Goal: Transaction & Acquisition: Book appointment/travel/reservation

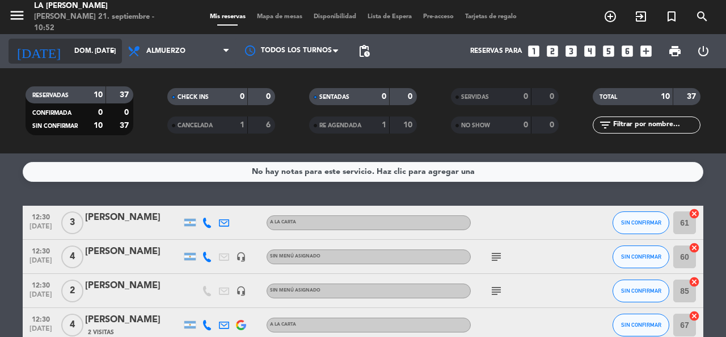
click at [85, 53] on input "dom. [DATE]" at bounding box center [114, 50] width 90 height 19
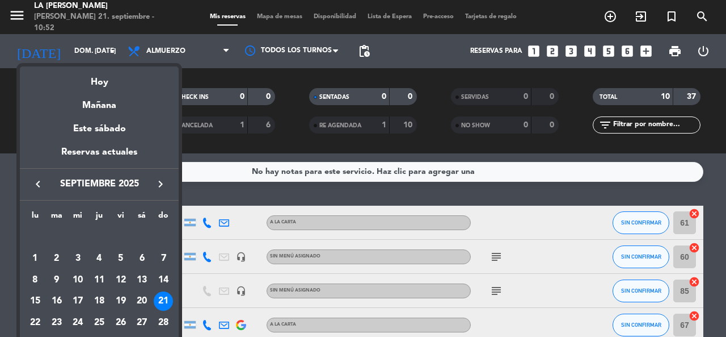
click at [211, 188] on div at bounding box center [363, 168] width 726 height 337
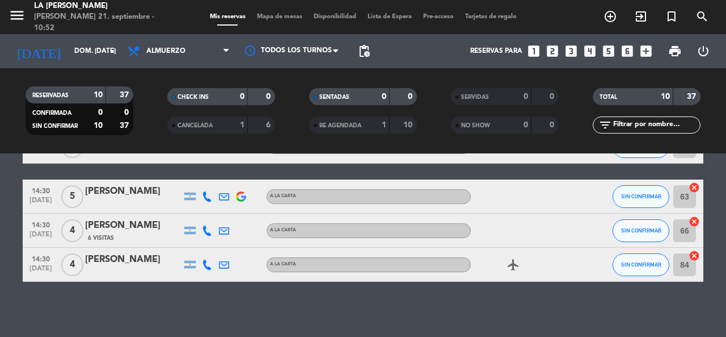
scroll to position [298, 0]
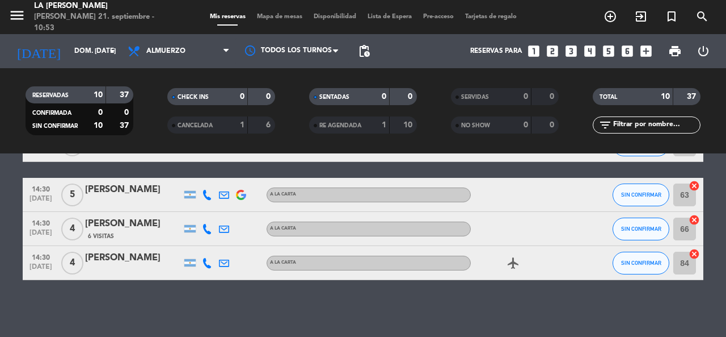
click at [590, 51] on icon "looks_4" at bounding box center [590, 51] width 15 height 15
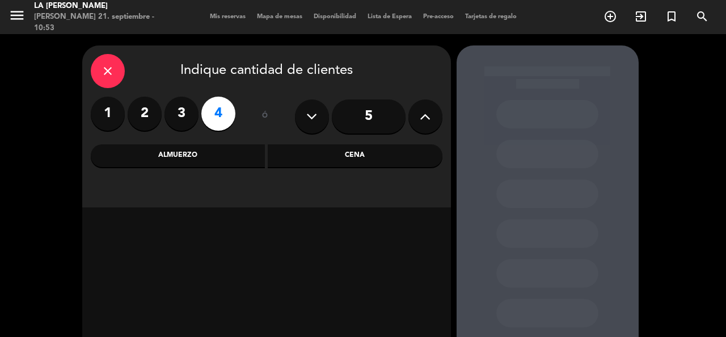
click at [339, 158] on div "Cena" at bounding box center [355, 155] width 175 height 23
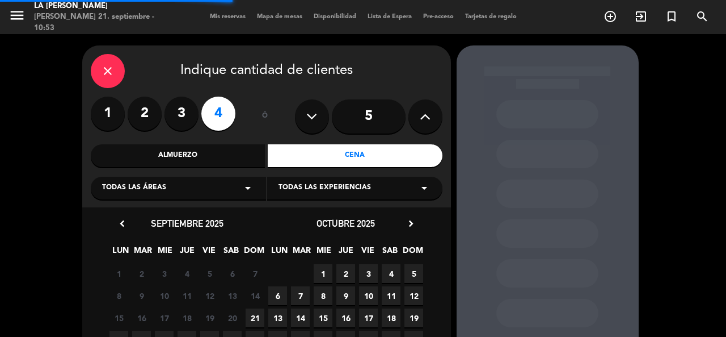
click at [243, 142] on div "close Indique cantidad de clientes 1 2 3 4 ó 5 Almuerzo Cena Todas las áreas ar…" at bounding box center [266, 126] width 369 height 162
click at [245, 150] on div "Almuerzo" at bounding box center [178, 155] width 175 height 23
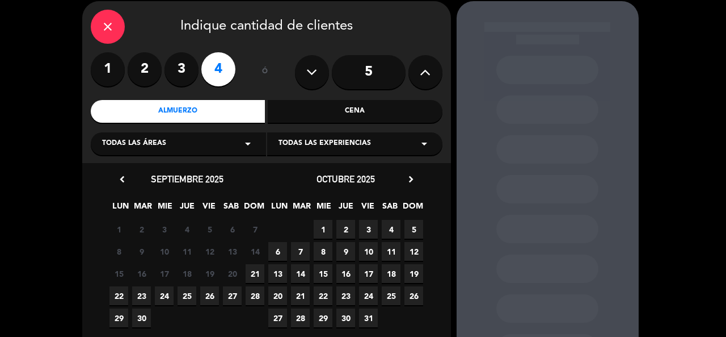
scroll to position [57, 0]
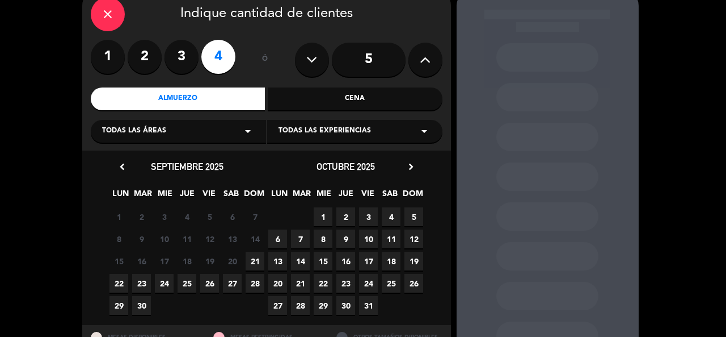
click at [251, 261] on span "21" at bounding box center [255, 260] width 19 height 19
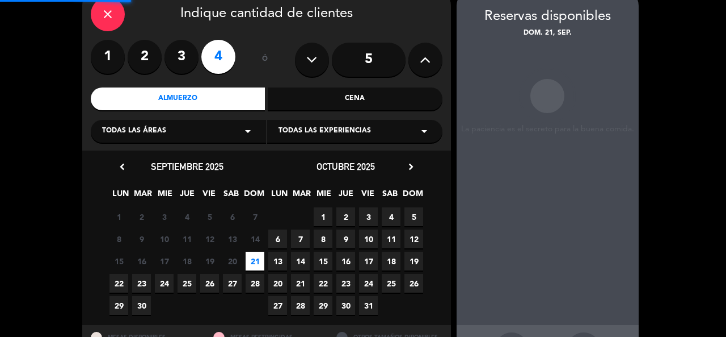
scroll to position [45, 0]
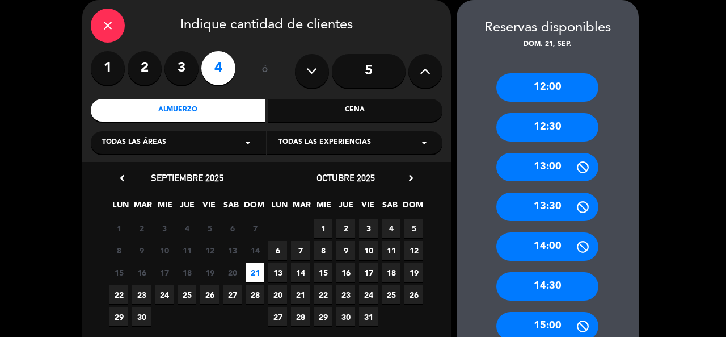
click at [558, 130] on div "12:30" at bounding box center [548, 127] width 102 height 28
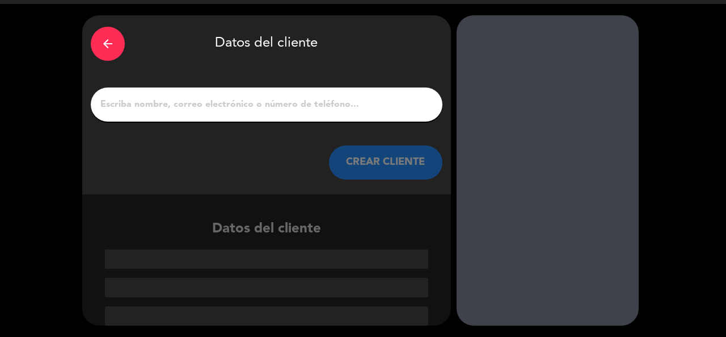
click at [407, 105] on input "1" at bounding box center [266, 104] width 335 height 16
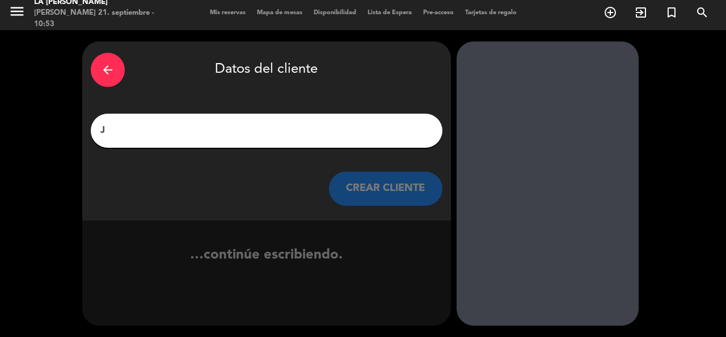
scroll to position [4, 0]
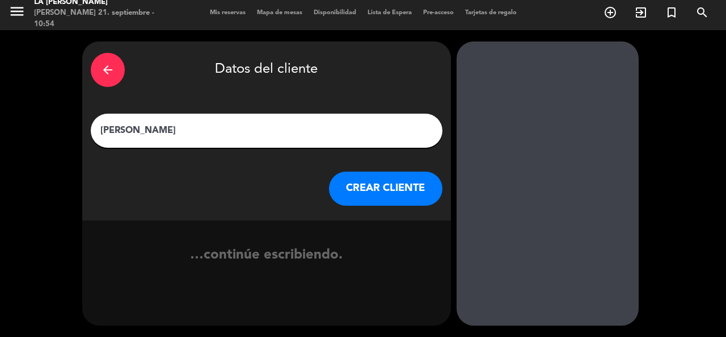
type input "[PERSON_NAME]"
click at [397, 175] on button "CREAR CLIENTE" at bounding box center [386, 188] width 114 height 34
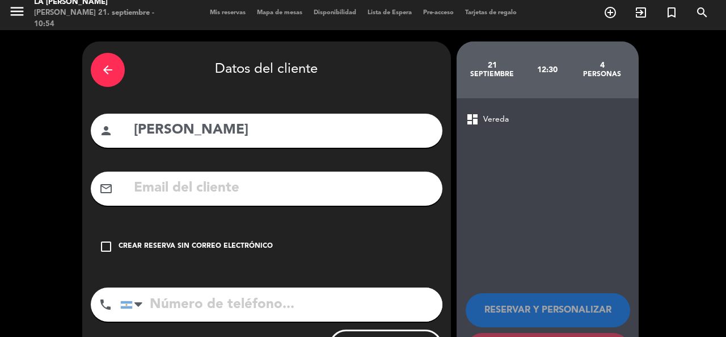
click at [273, 232] on div "check_box_outline_blank Crear reserva sin correo electrónico" at bounding box center [267, 246] width 352 height 34
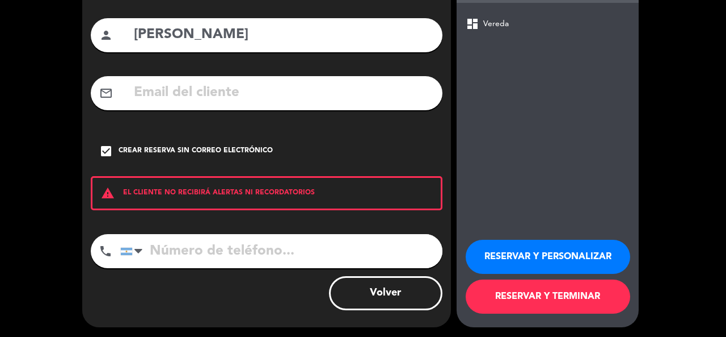
scroll to position [101, 0]
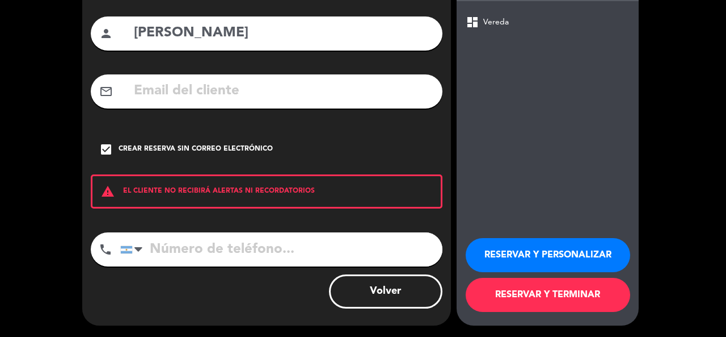
click at [527, 247] on button "RESERVAR Y PERSONALIZAR" at bounding box center [548, 255] width 165 height 34
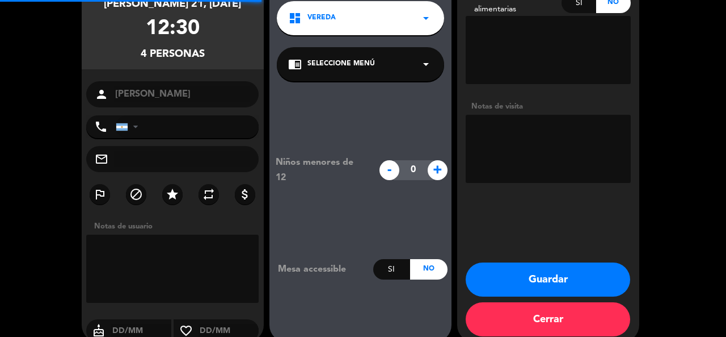
scroll to position [45, 0]
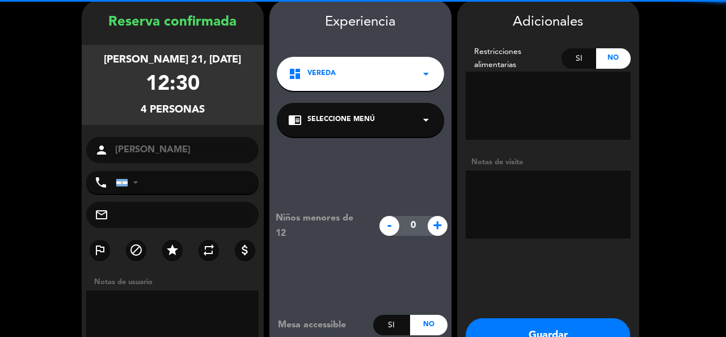
click at [573, 226] on textarea at bounding box center [548, 204] width 165 height 68
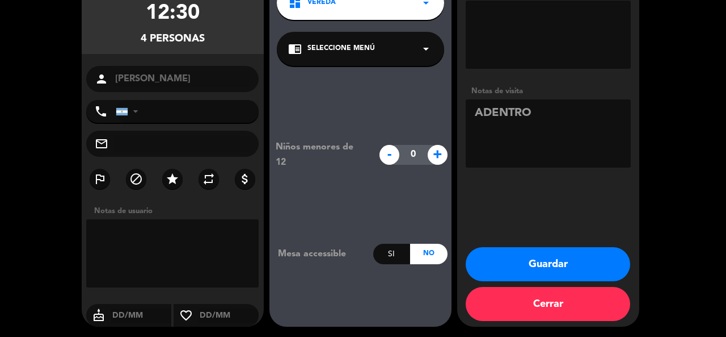
scroll to position [117, 0]
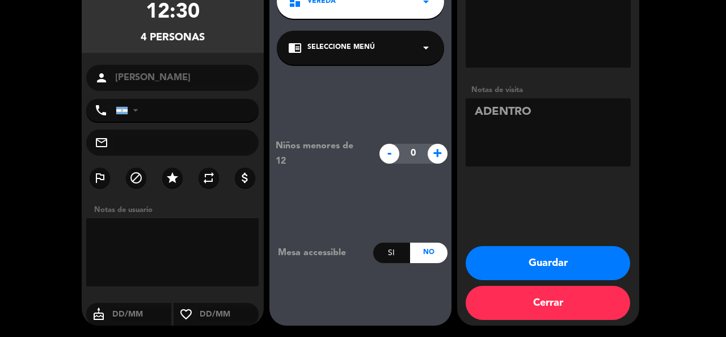
type textarea "ADENTRO"
click at [569, 256] on button "Guardar" at bounding box center [548, 263] width 165 height 34
